Goal: Transaction & Acquisition: Purchase product/service

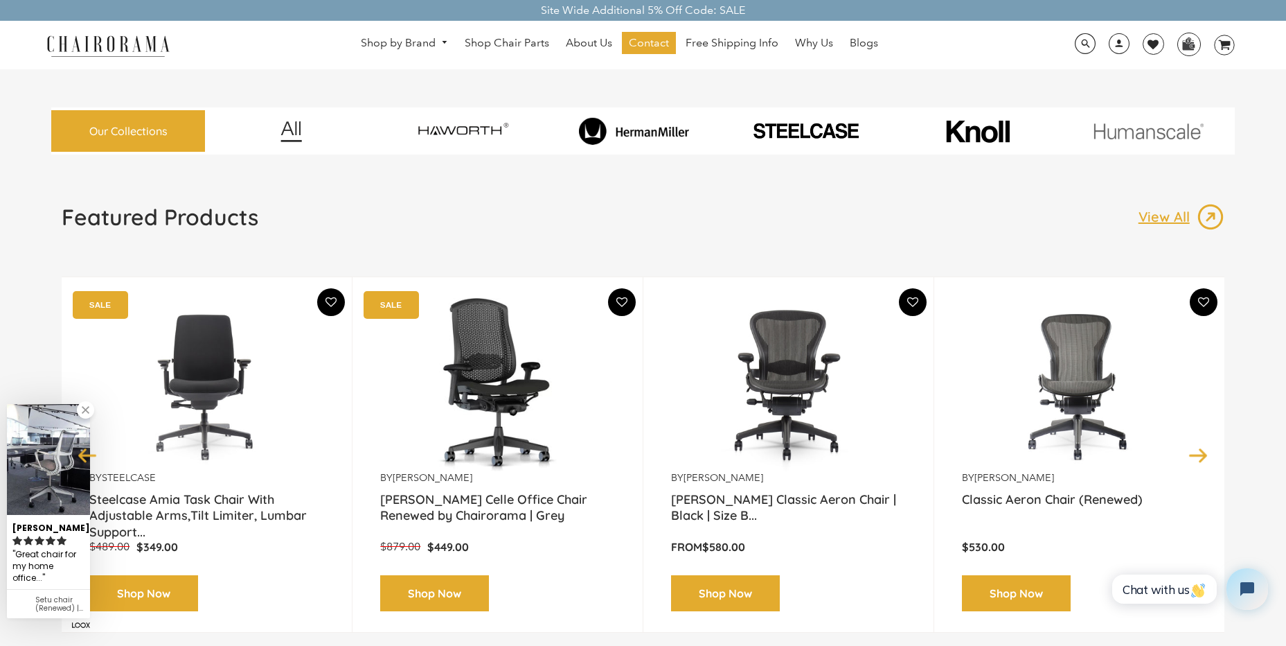
click at [608, 133] on img at bounding box center [634, 131] width 166 height 28
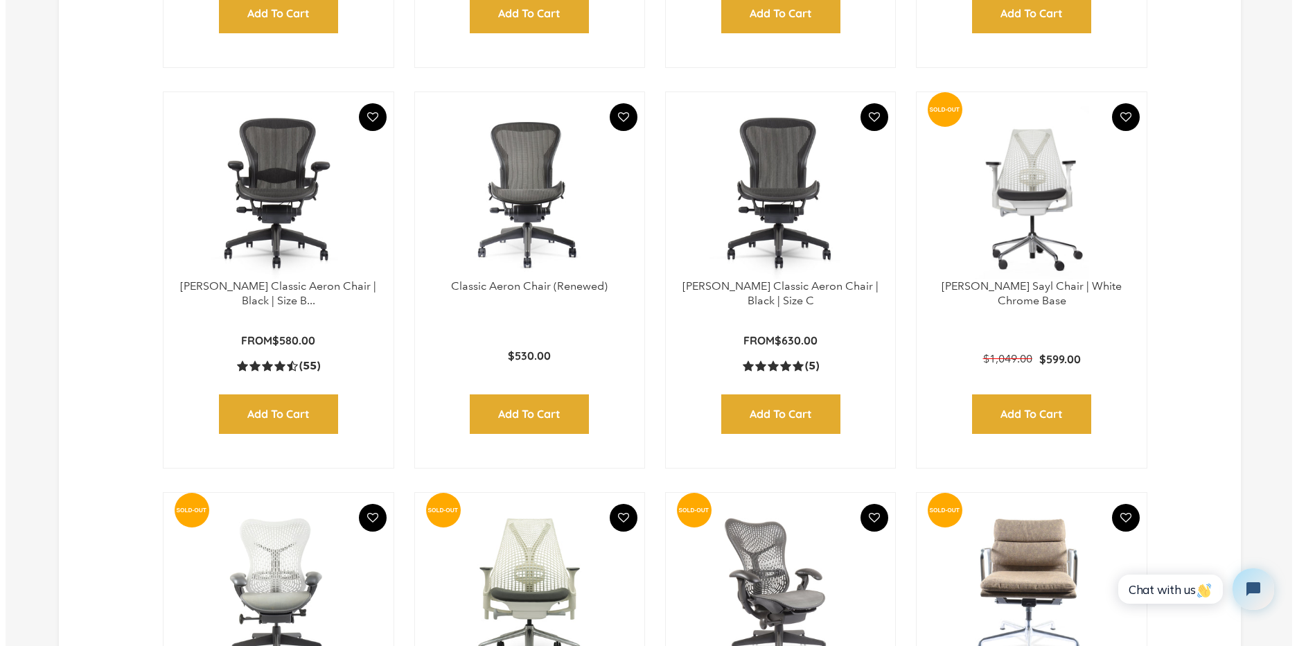
scroll to position [833, 0]
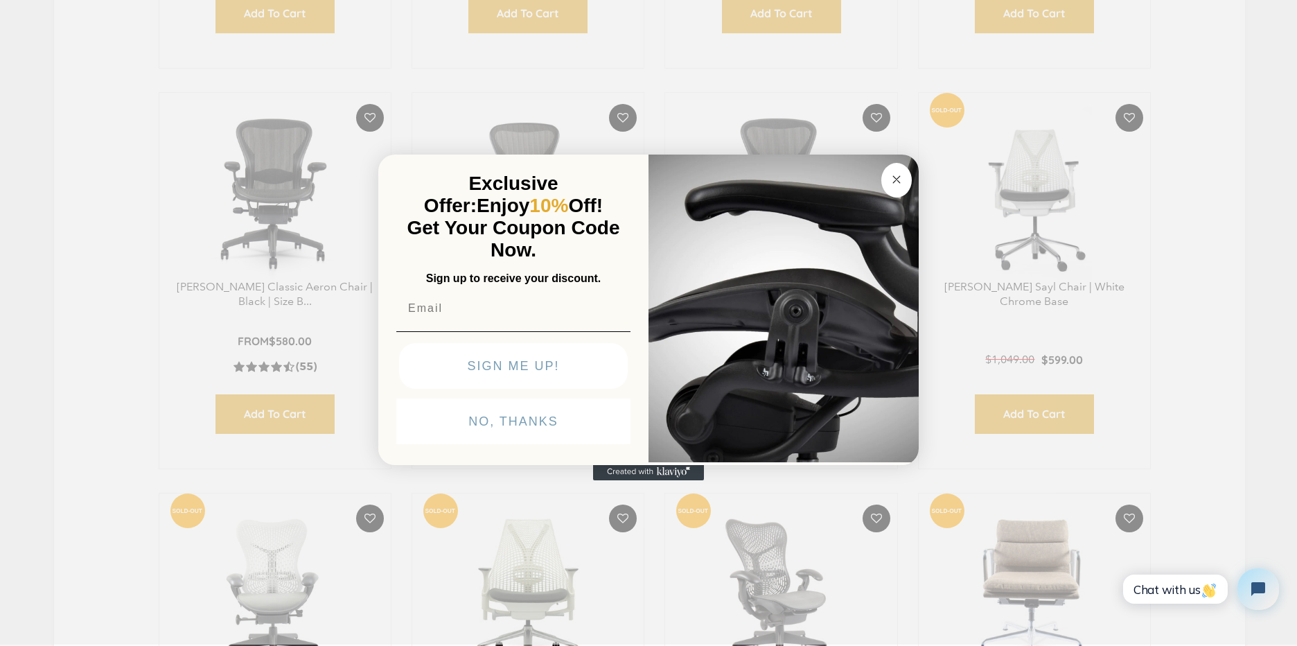
click at [903, 180] on circle "Close dialog" at bounding box center [897, 180] width 16 height 16
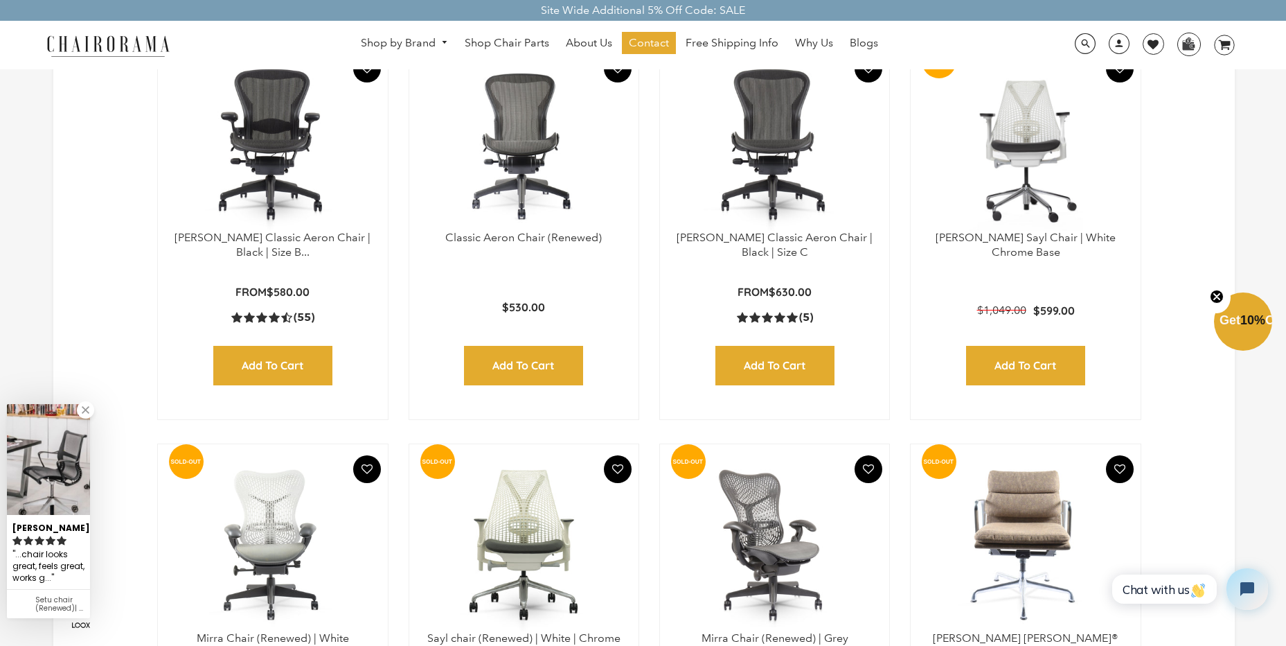
scroll to position [831, 0]
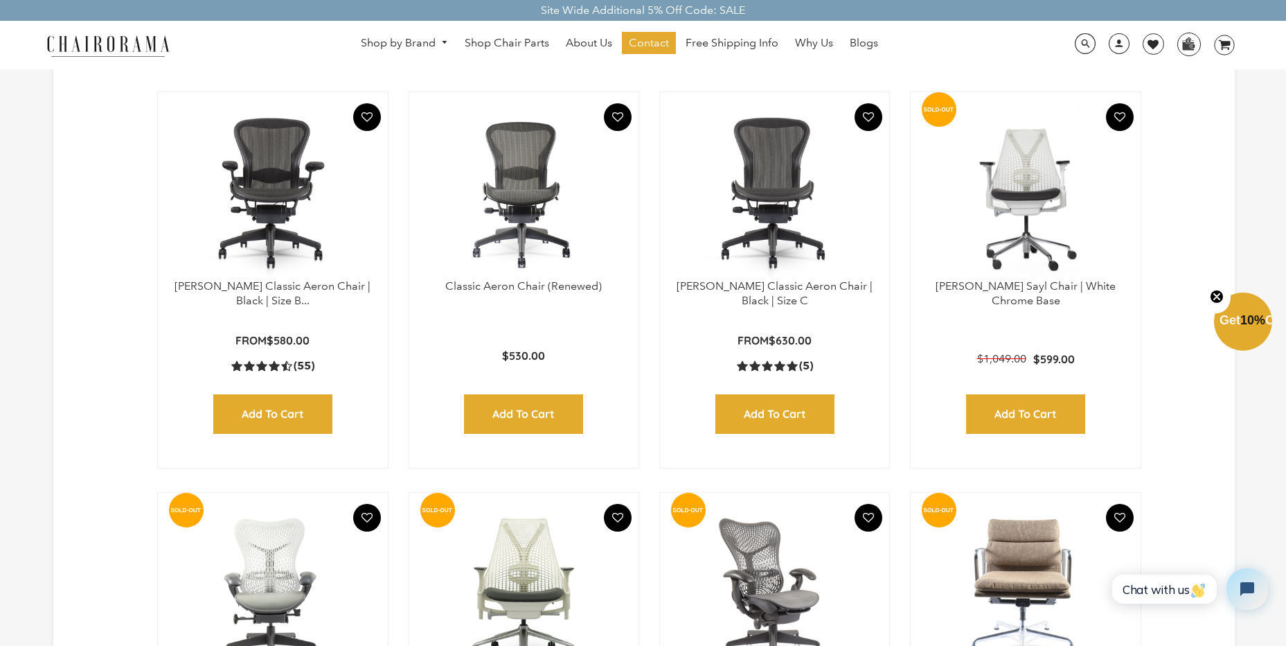
click at [508, 220] on img at bounding box center [524, 192] width 202 height 173
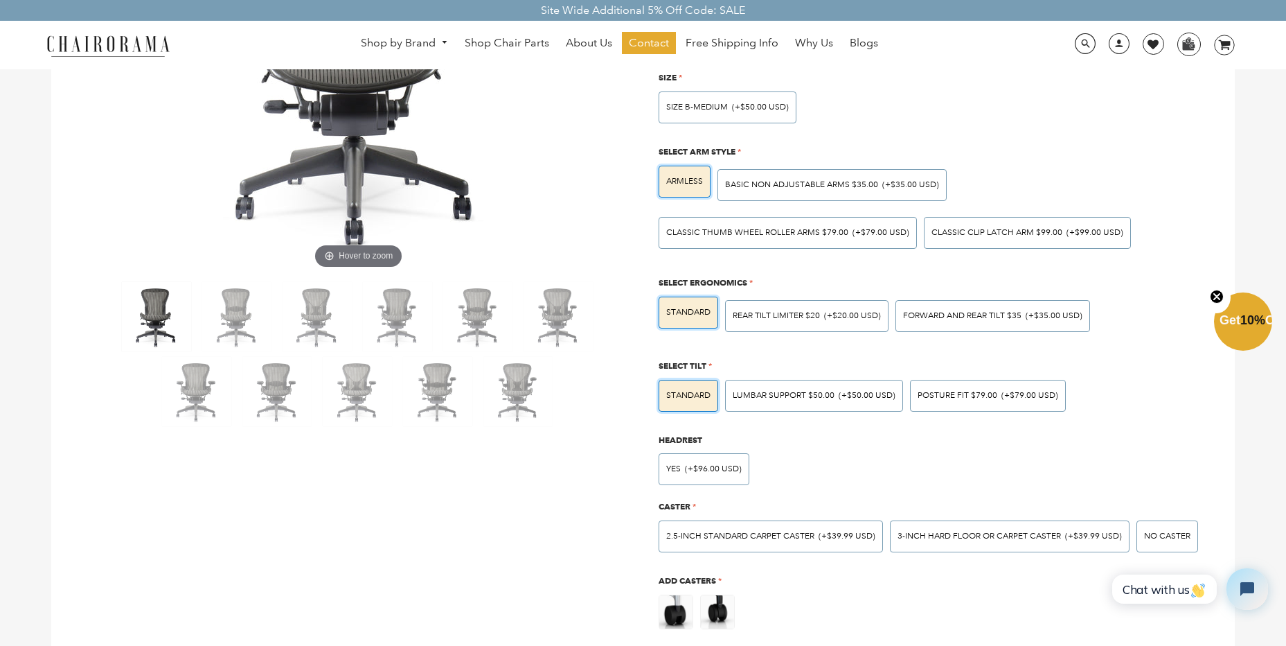
scroll to position [139, 0]
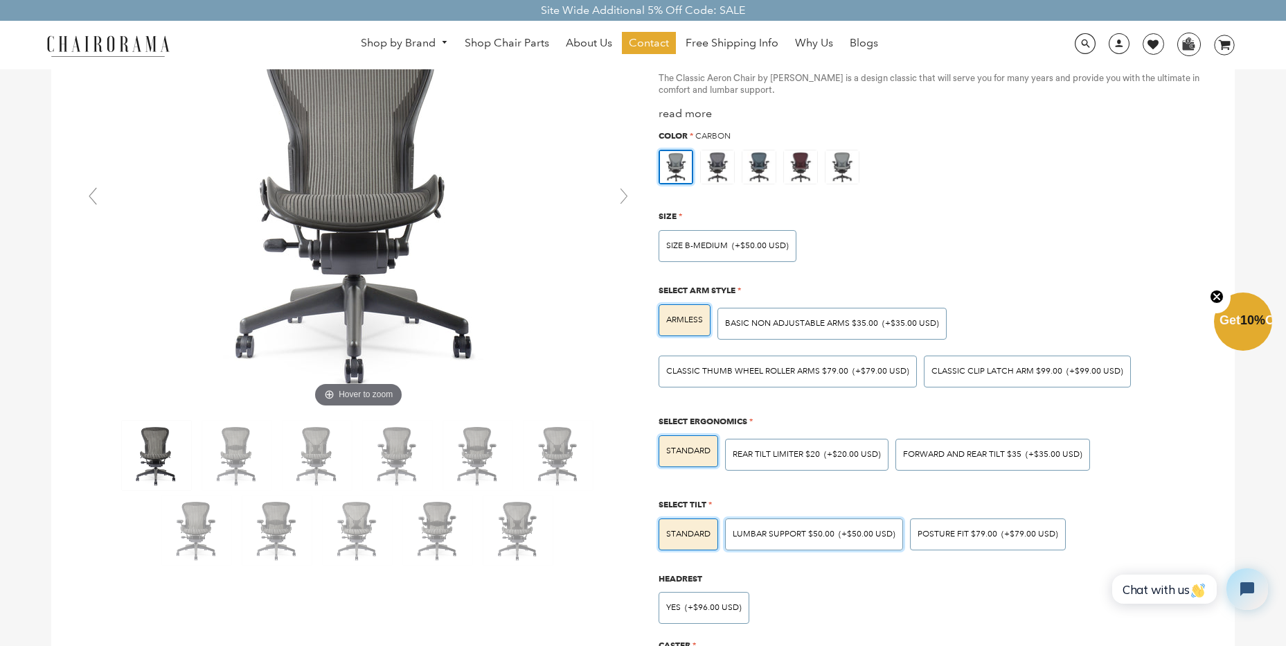
click at [801, 526] on div "LUMBAR SUPPORT $50.00 (+$50.00 USD)" at bounding box center [814, 534] width 178 height 32
click at [0, 0] on input "LUMBAR SUPPORT $50.00 (+$50.00 USD)" at bounding box center [0, 0] width 0 height 0
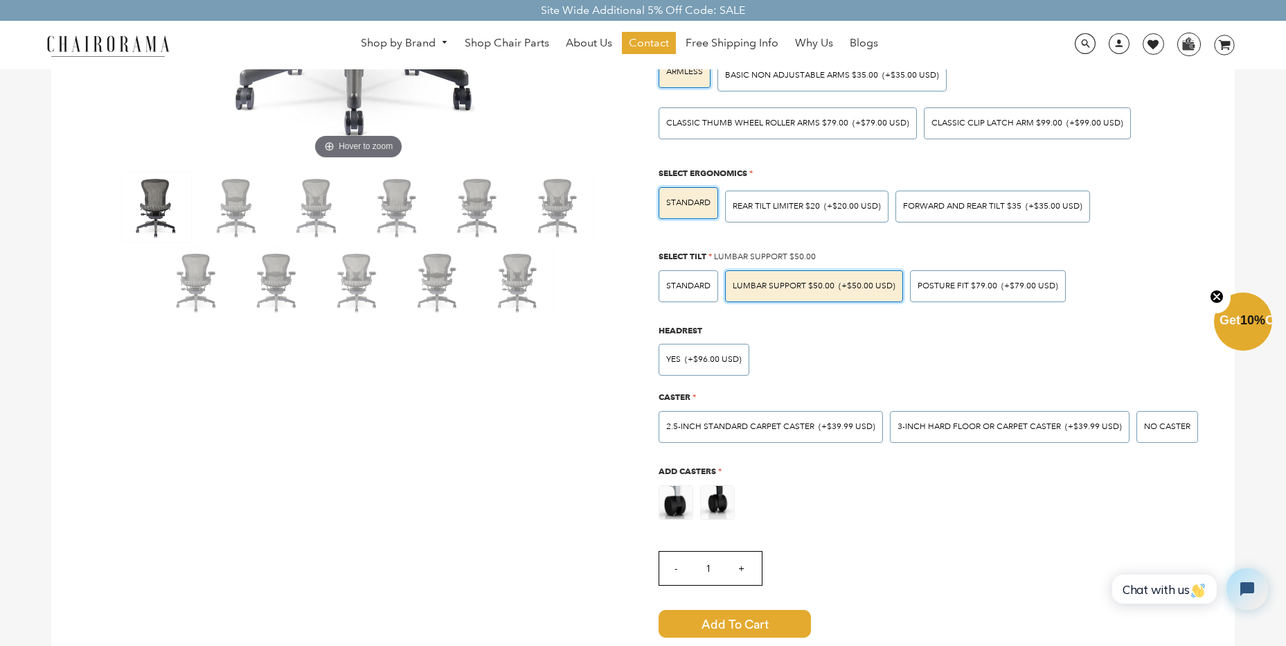
scroll to position [416, 0]
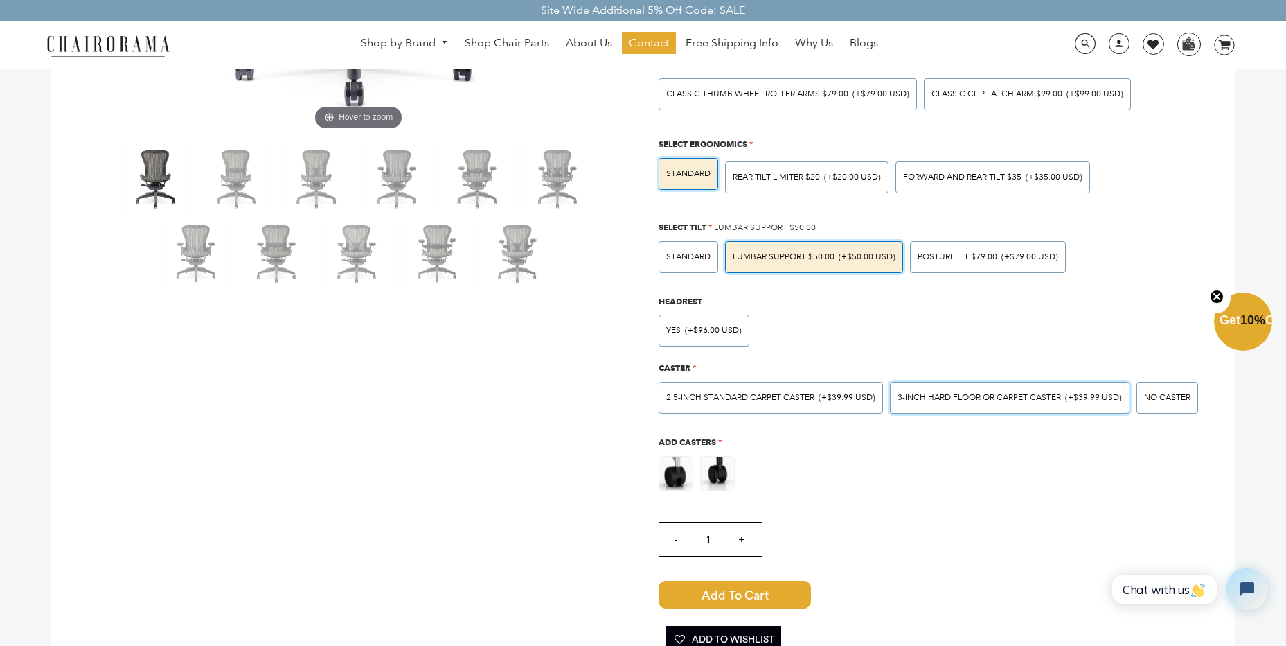
click at [960, 395] on span "3-inch Hard Floor or Carpet Caster" at bounding box center [979, 397] width 163 height 10
click at [0, 0] on input "3-inch Hard Floor or Carpet Caster (+$39.99 USD)" at bounding box center [0, 0] width 0 height 0
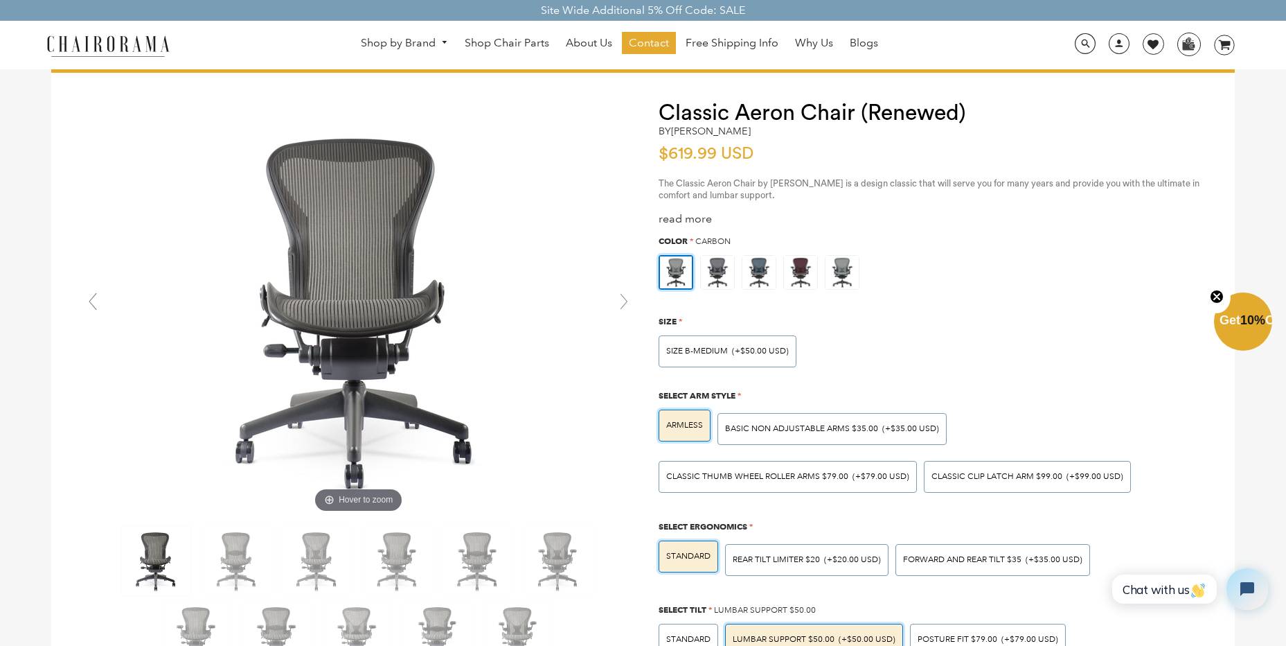
scroll to position [0, 0]
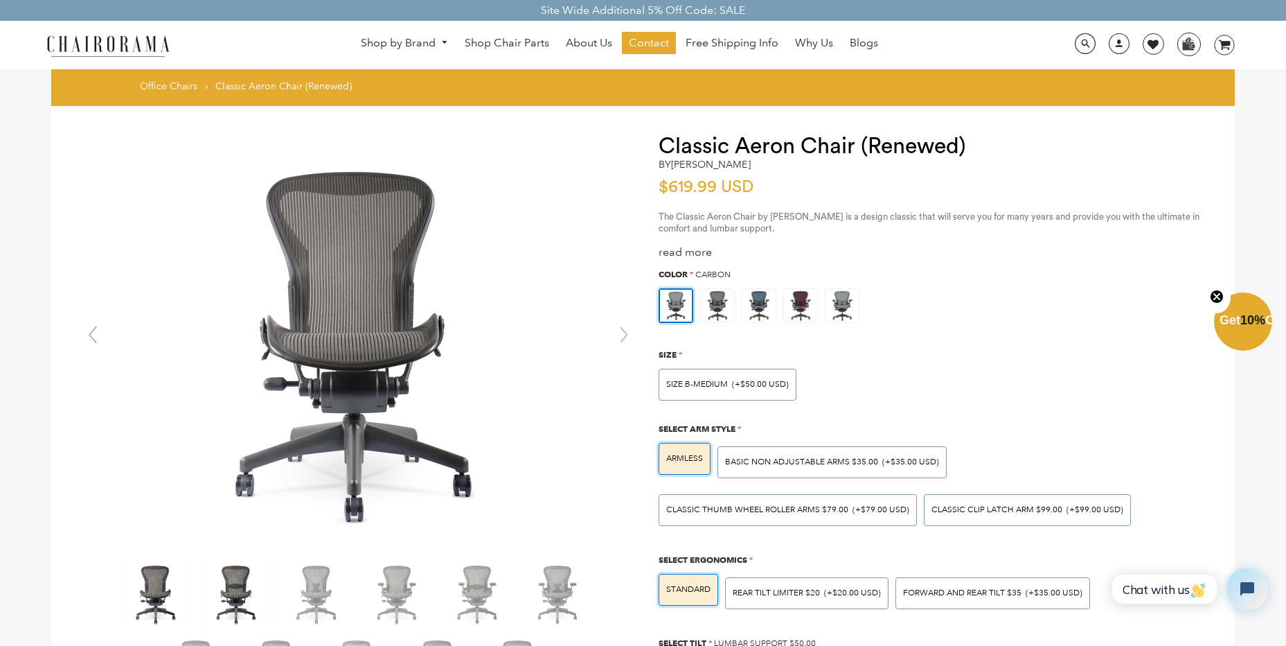
drag, startPoint x: 243, startPoint y: 598, endPoint x: 257, endPoint y: 594, distance: 14.7
click at [243, 598] on img at bounding box center [236, 593] width 69 height 69
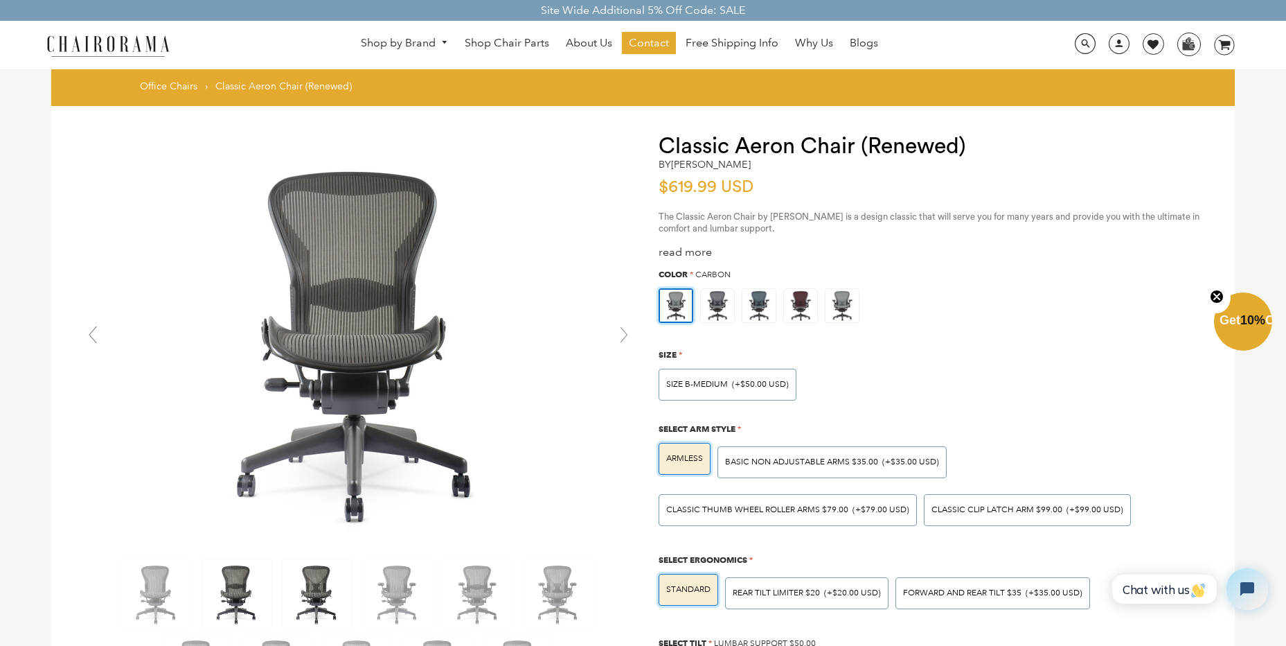
click at [293, 593] on img at bounding box center [317, 593] width 69 height 69
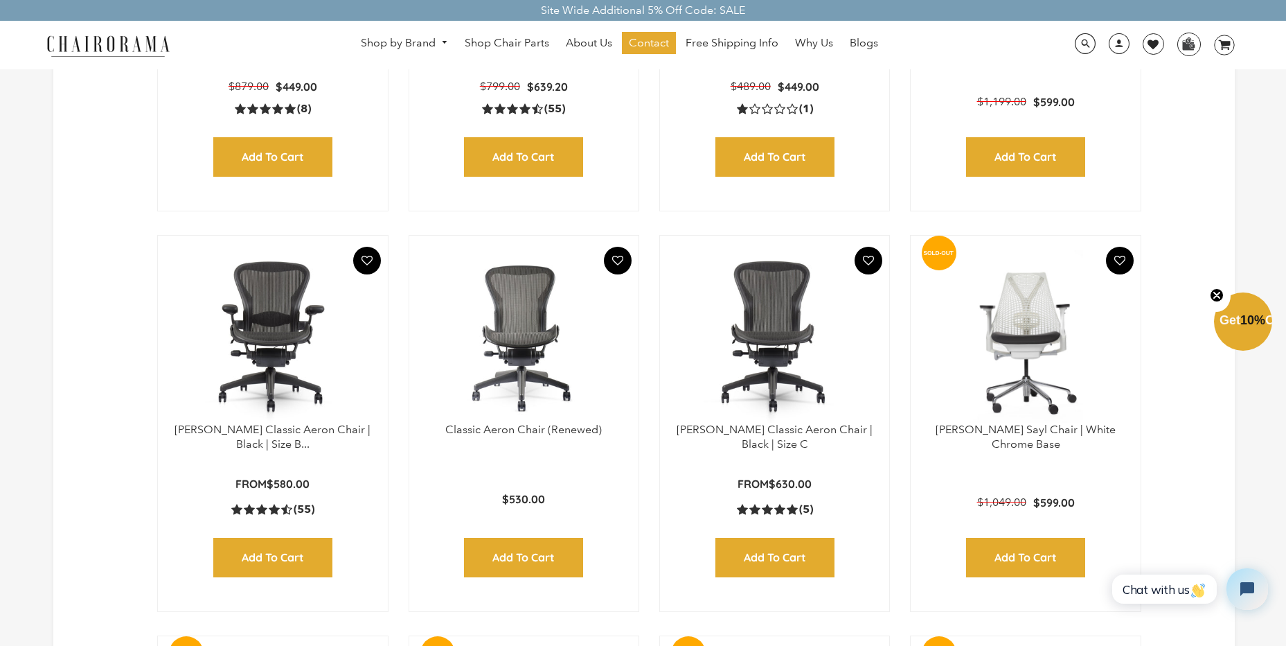
scroll to position [686, 0]
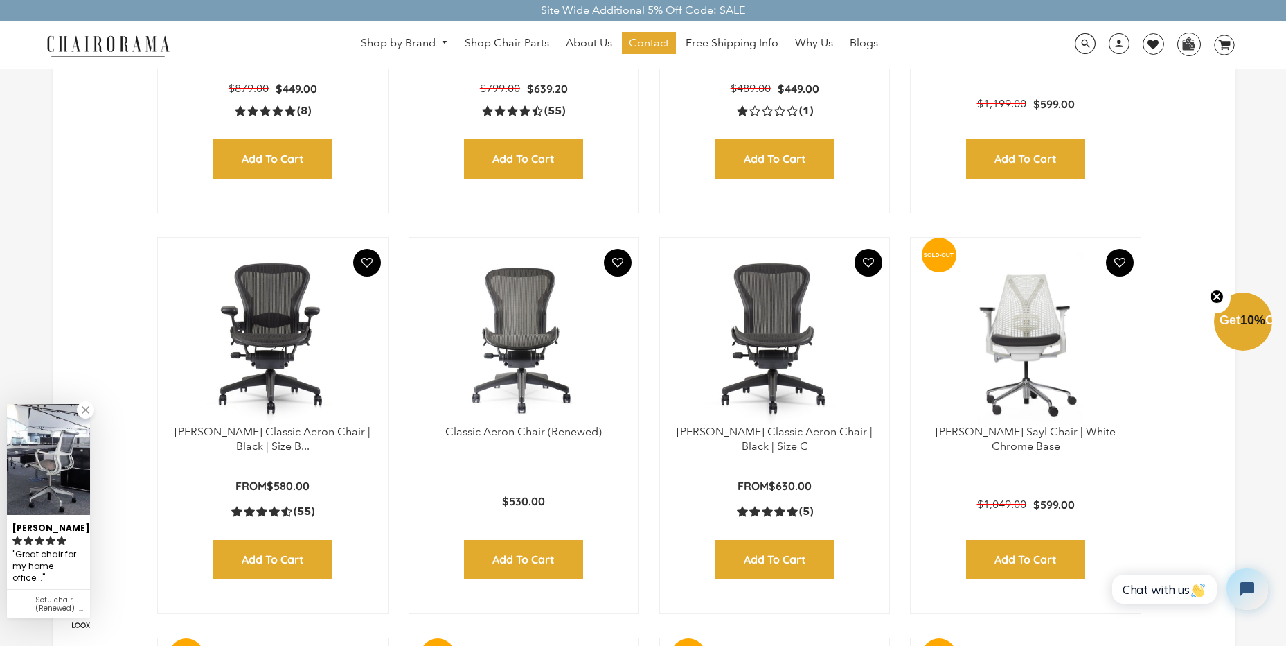
click at [274, 321] on img at bounding box center [273, 337] width 202 height 173
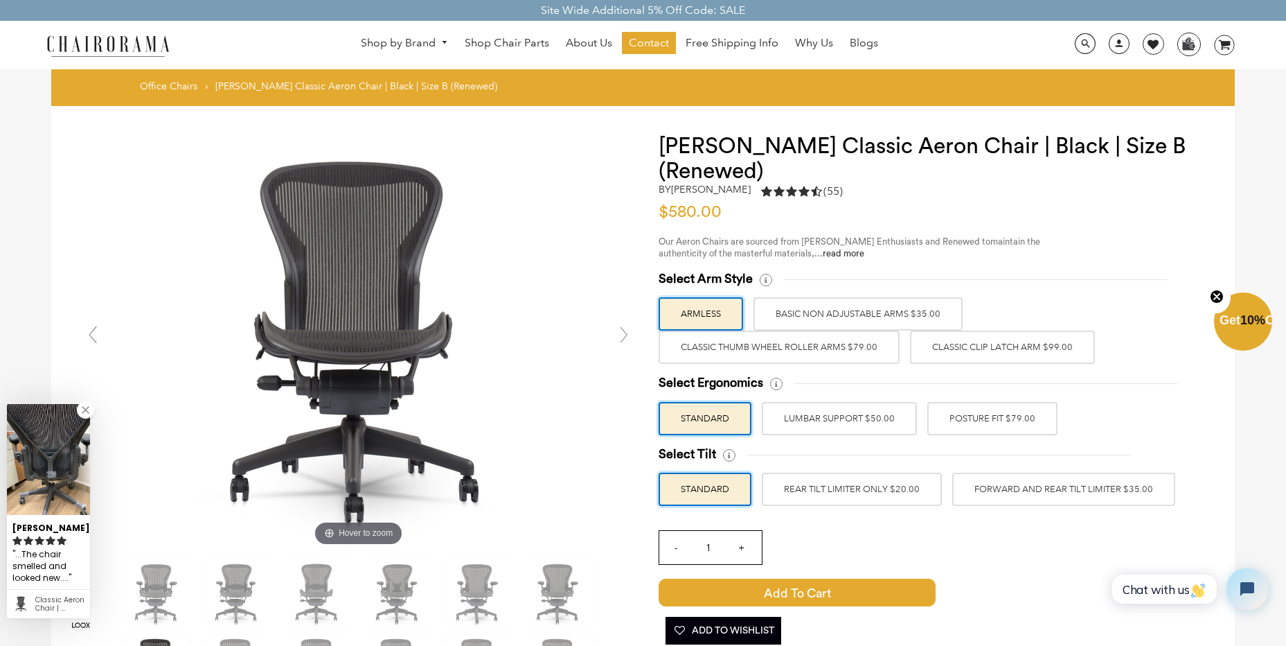
click at [838, 421] on label "LUMBAR SUPPORT $50.00" at bounding box center [839, 418] width 155 height 33
click at [0, 0] on input "LUMBAR SUPPORT $50.00" at bounding box center [0, 0] width 0 height 0
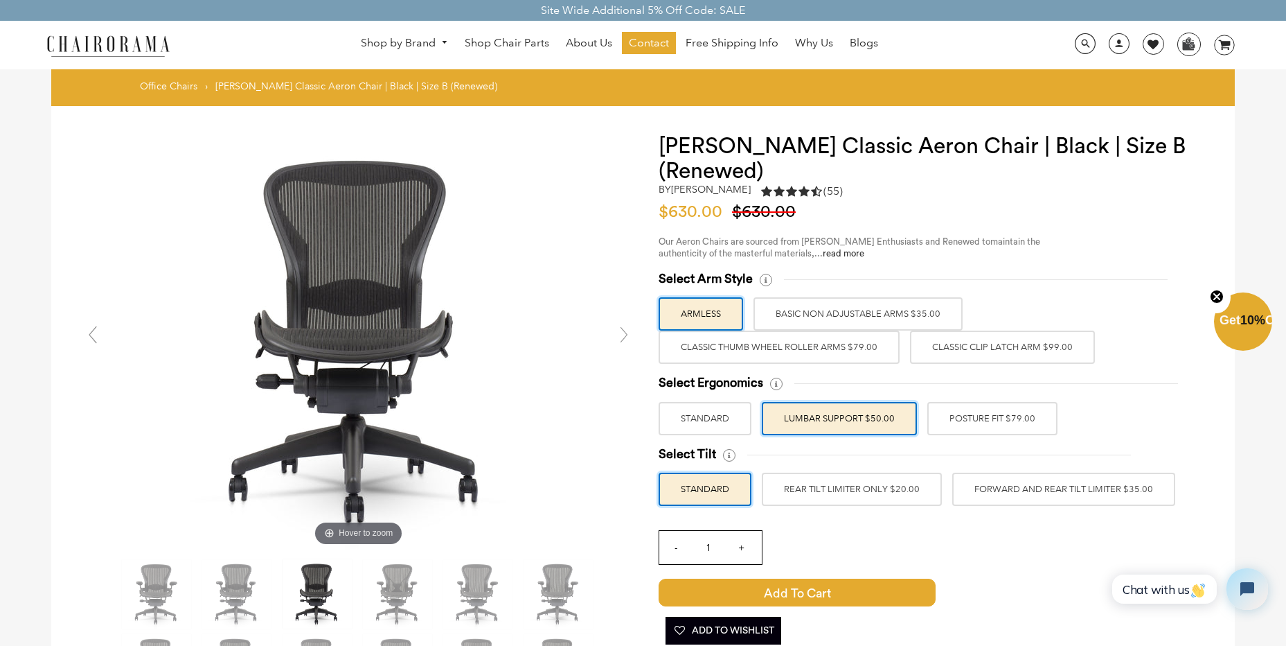
click at [709, 427] on label "STANDARD" at bounding box center [705, 418] width 93 height 33
click at [0, 0] on input "STANDARD" at bounding box center [0, 0] width 0 height 0
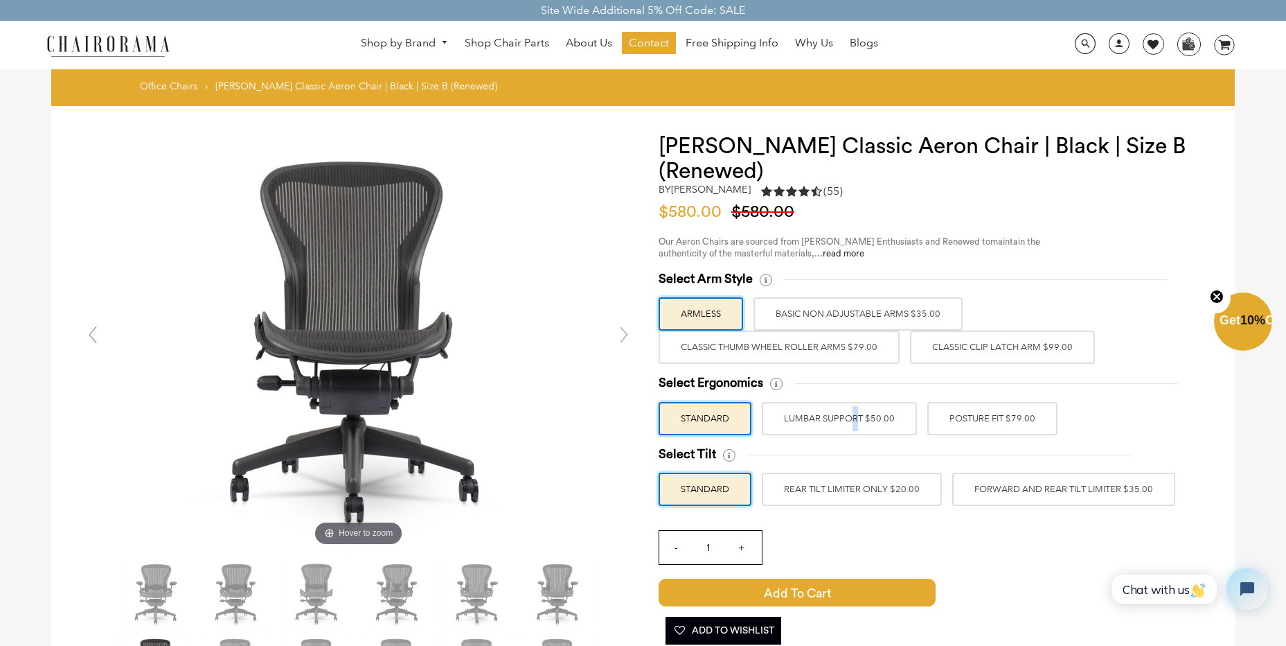
click at [792, 420] on label "LUMBAR SUPPORT $50.00" at bounding box center [839, 418] width 155 height 33
drag, startPoint x: 792, startPoint y: 420, endPoint x: 849, endPoint y: 417, distance: 56.9
click at [849, 417] on label "LUMBAR SUPPORT $50.00" at bounding box center [839, 418] width 155 height 33
click at [0, 0] on input "LUMBAR SUPPORT $50.00" at bounding box center [0, 0] width 0 height 0
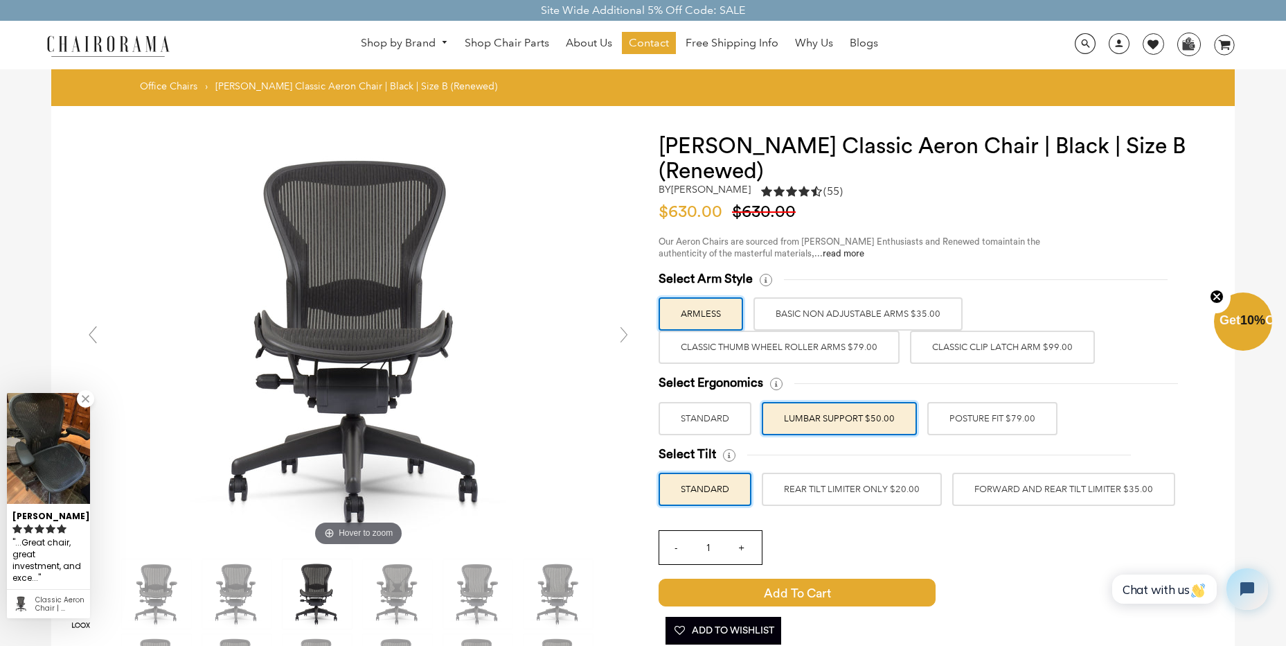
click at [821, 315] on label "BASIC NON ADJUSTABLE ARMS $35.00" at bounding box center [858, 313] width 209 height 33
click at [0, 0] on input "BASIC NON ADJUSTABLE ARMS $35.00" at bounding box center [0, 0] width 0 height 0
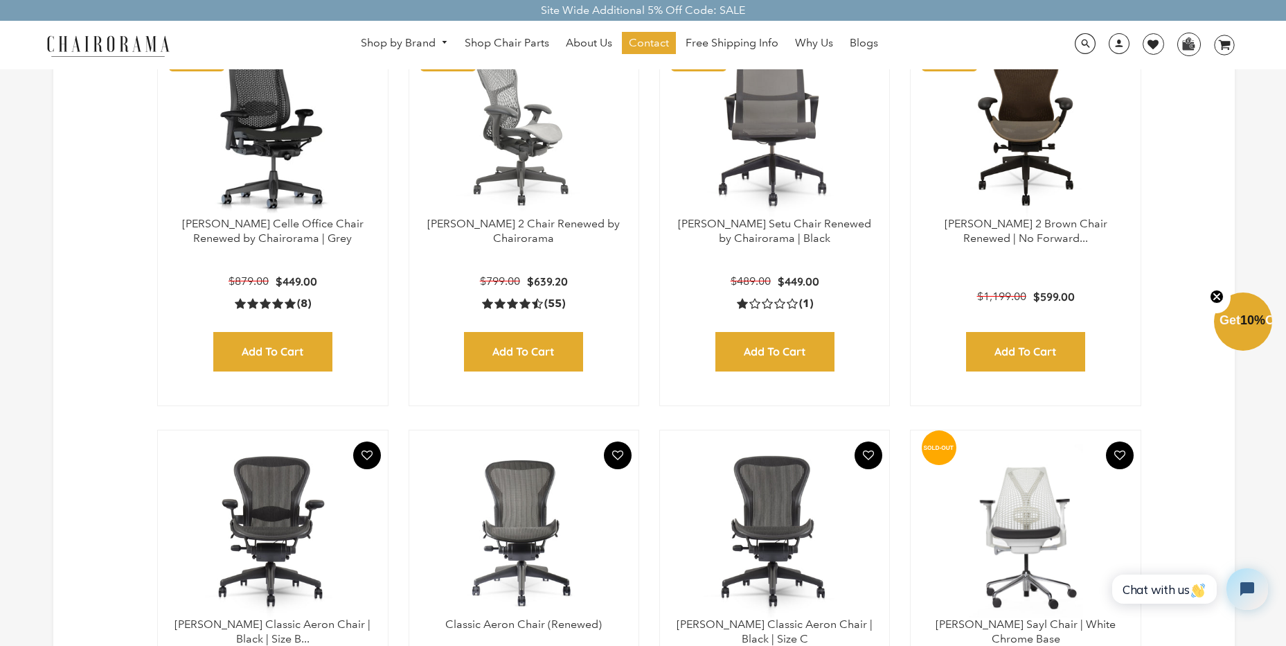
scroll to position [679, 0]
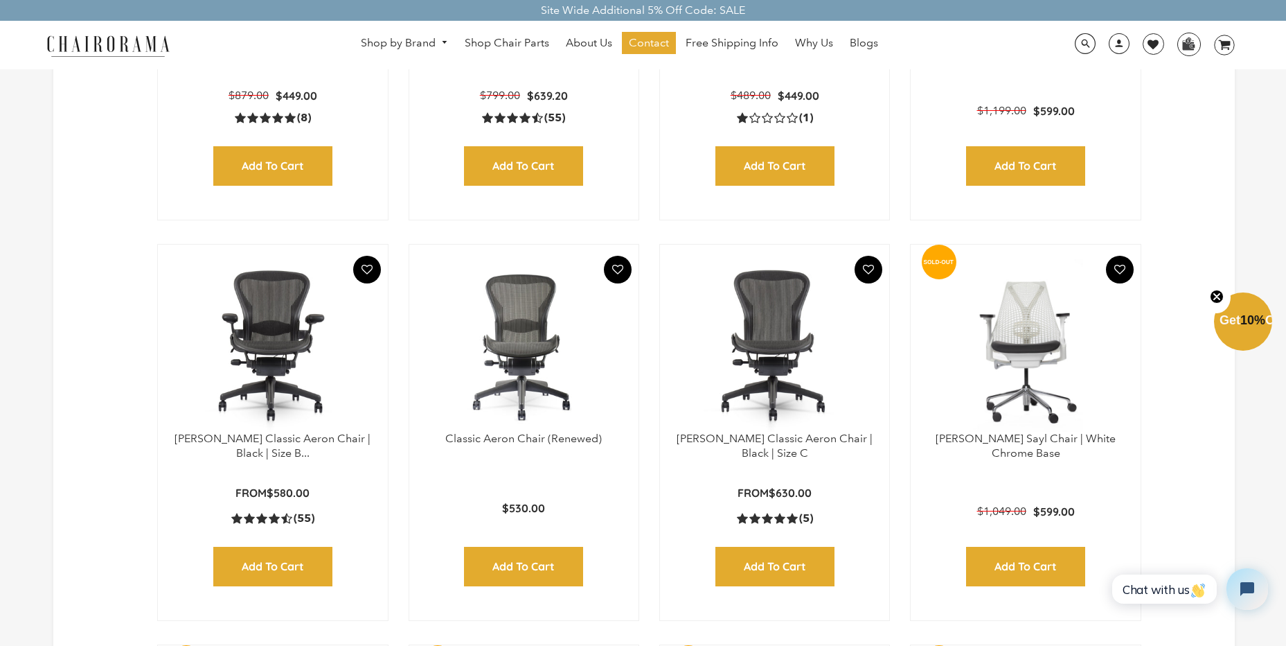
click at [526, 332] on img at bounding box center [524, 344] width 202 height 173
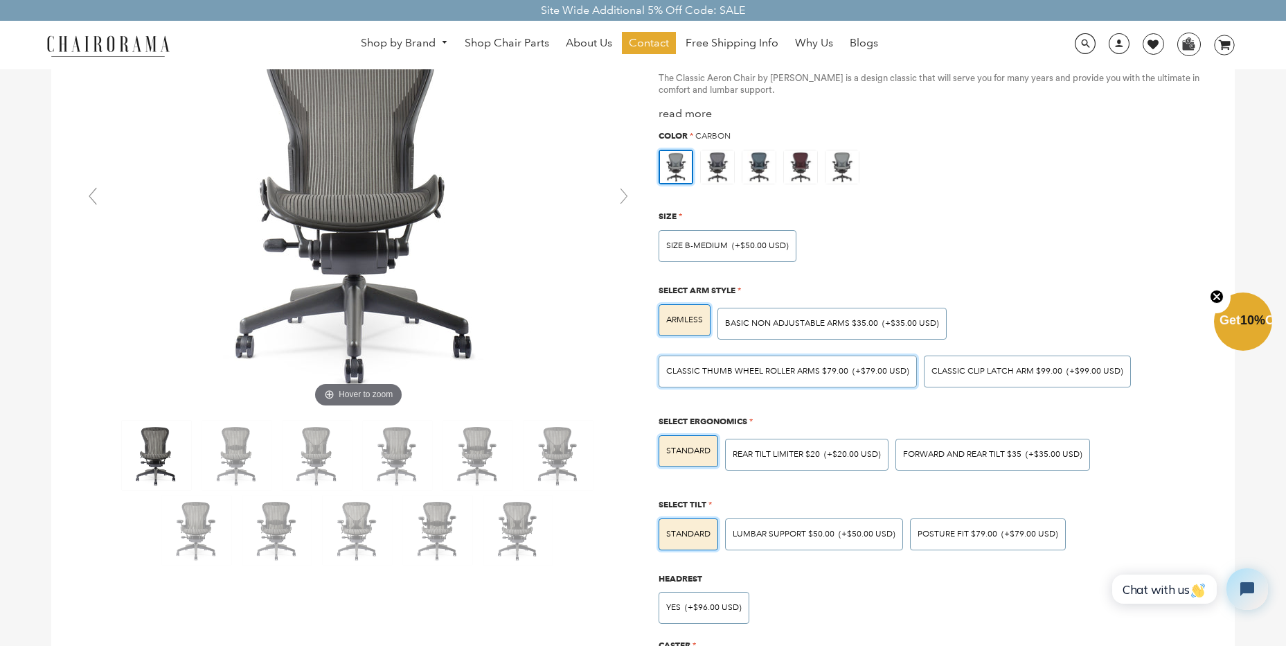
click at [794, 371] on span "Classic Thumb Wheel Roller Arms $79.00" at bounding box center [757, 371] width 182 height 10
click at [0, 0] on input "Classic Thumb Wheel Roller Arms $79.00 (+$79.00 USD)" at bounding box center [0, 0] width 0 height 0
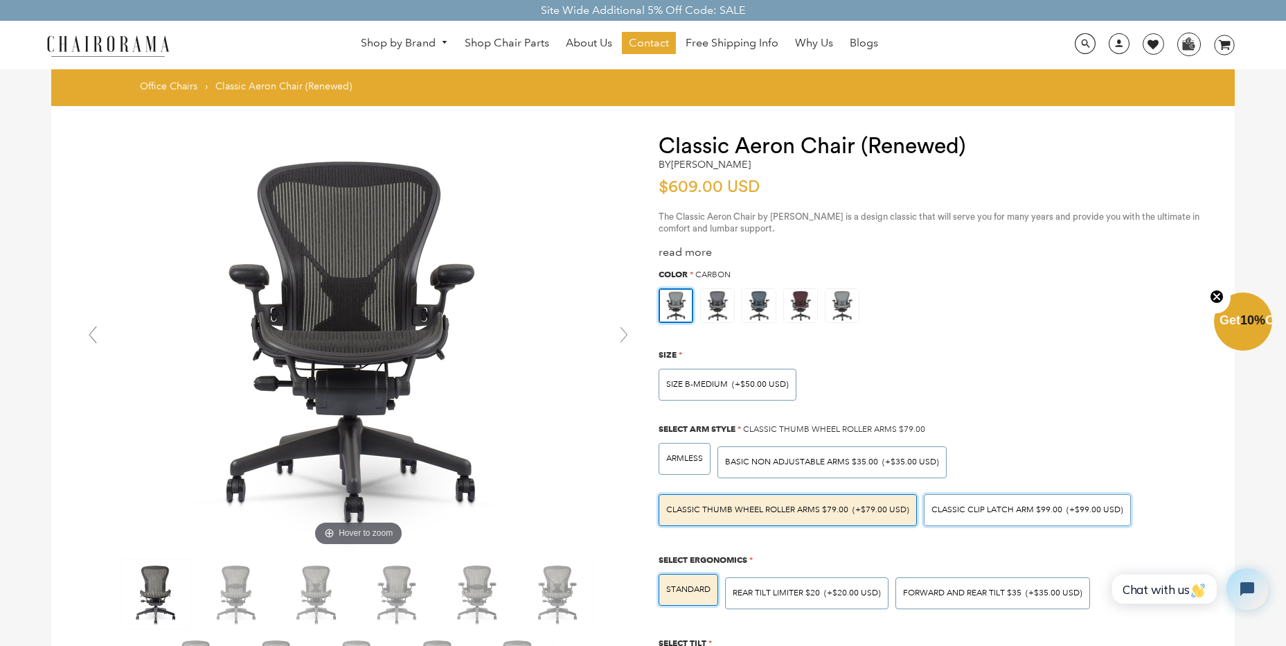
click at [986, 509] on span "Classic Clip Latch Arm $99.00" at bounding box center [997, 509] width 131 height 10
click at [0, 0] on input "Classic Clip Latch Arm $99.00 (+$99.00 USD)" at bounding box center [0, 0] width 0 height 0
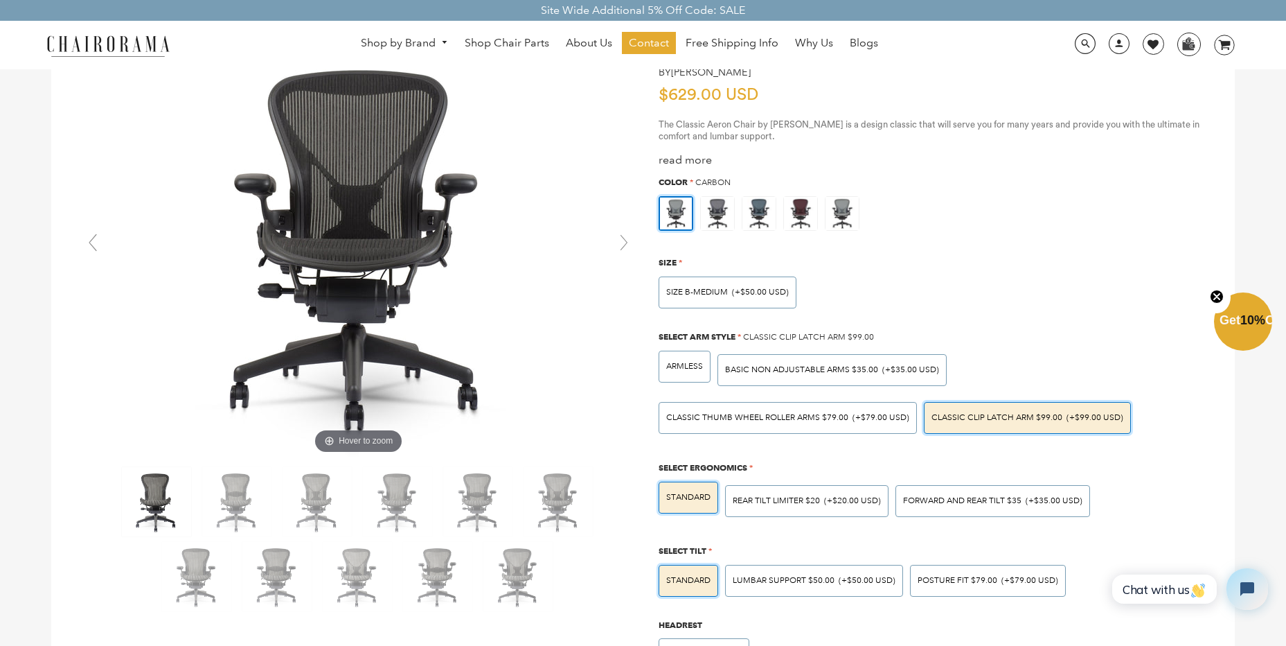
scroll to position [139, 0]
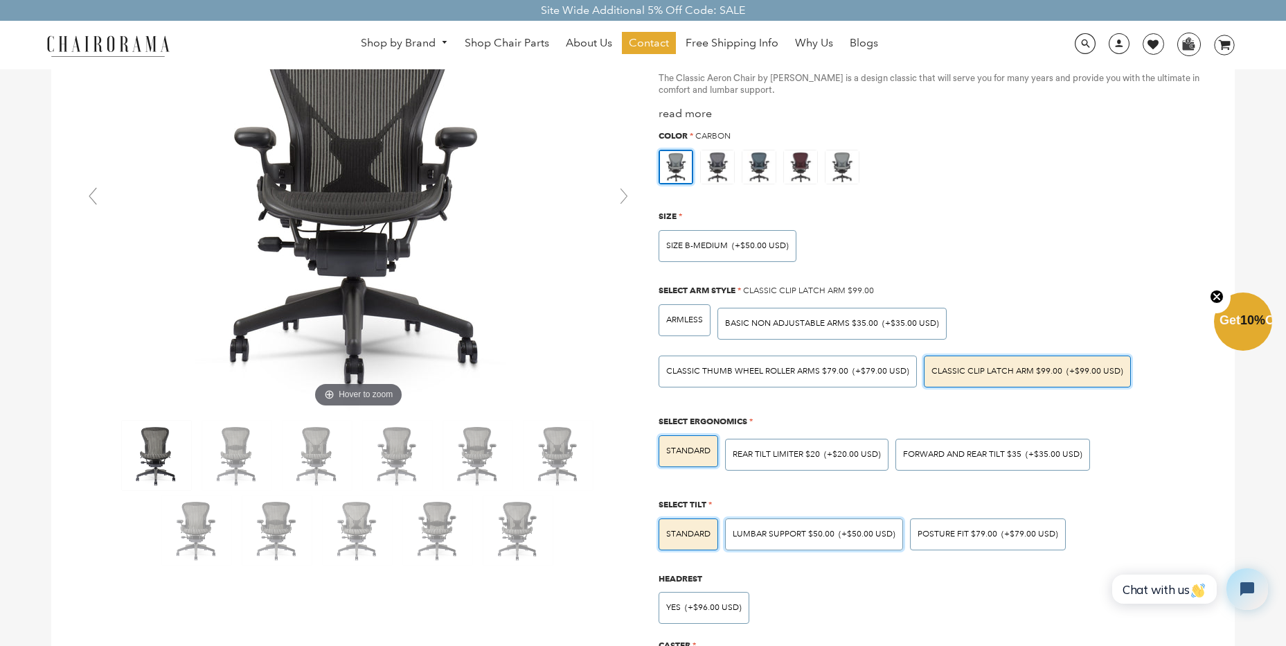
click at [810, 527] on div "LUMBAR SUPPORT $50.00 (+$50.00 USD)" at bounding box center [814, 534] width 178 height 32
click at [0, 0] on input "LUMBAR SUPPORT $50.00 (+$50.00 USD)" at bounding box center [0, 0] width 0 height 0
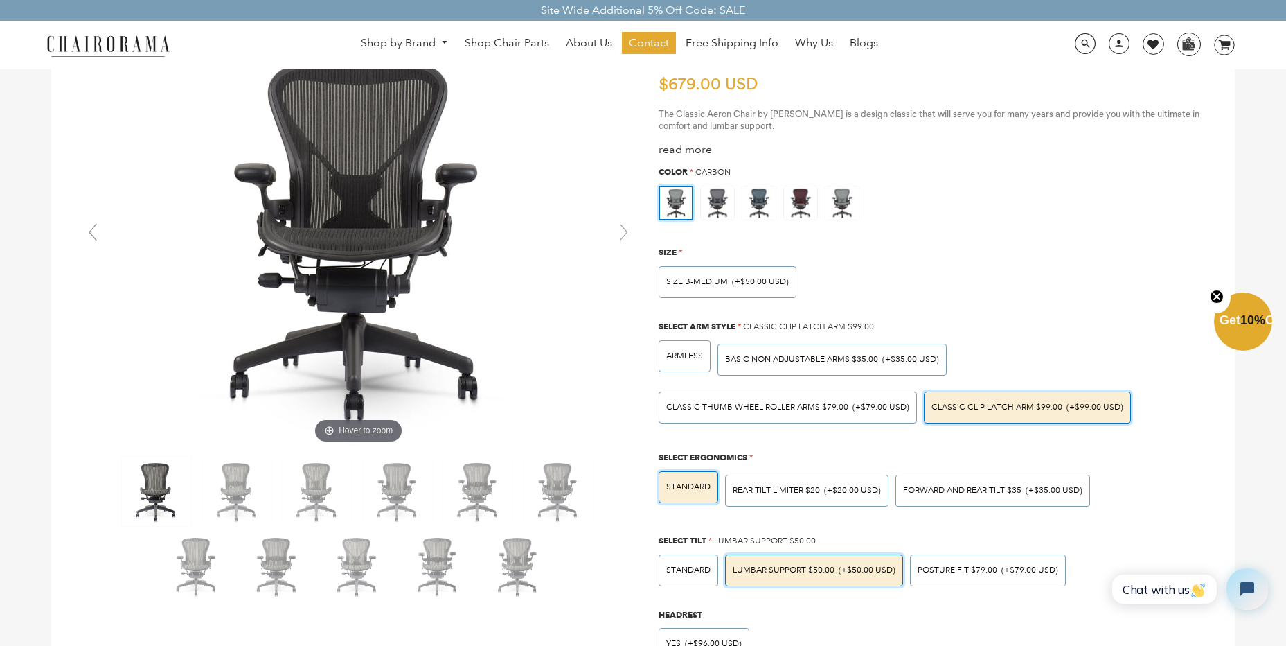
scroll to position [0, 0]
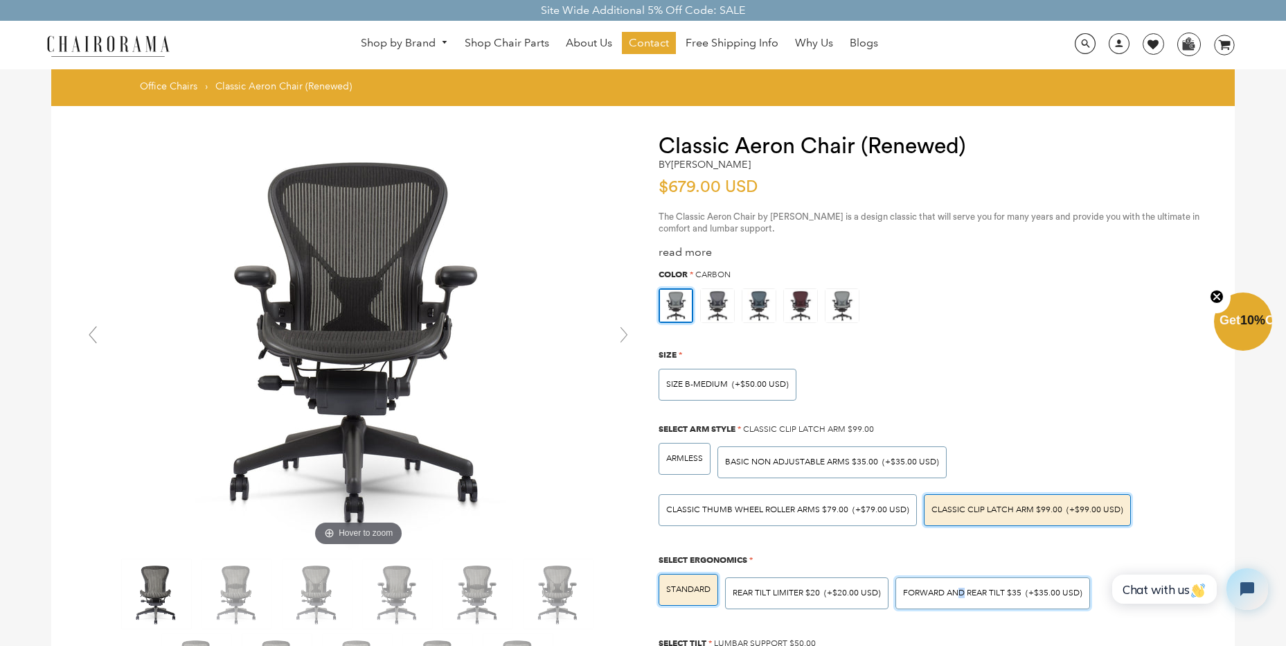
click at [963, 603] on div "Forward And Rear Tilt $35 (+$35.00 USD)" at bounding box center [993, 593] width 195 height 32
